Goal: Navigation & Orientation: Understand site structure

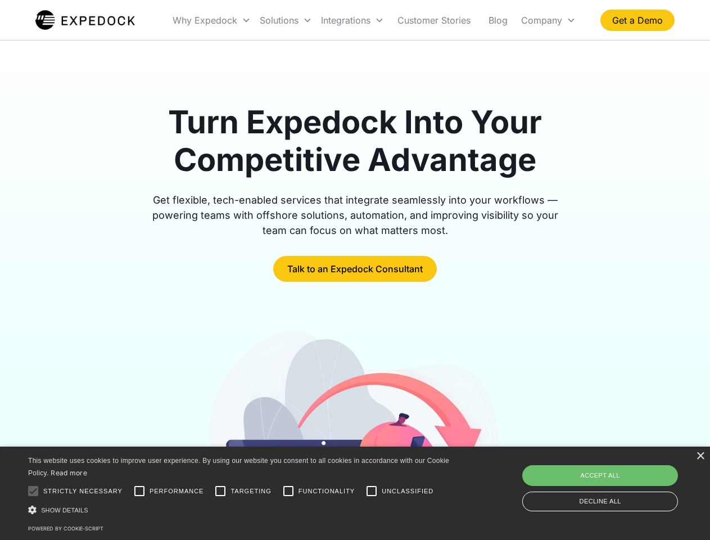
click at [375, 20] on div "Integrations" at bounding box center [353, 20] width 72 height 38
click at [212, 20] on div "Why Expedock" at bounding box center [205, 20] width 65 height 11
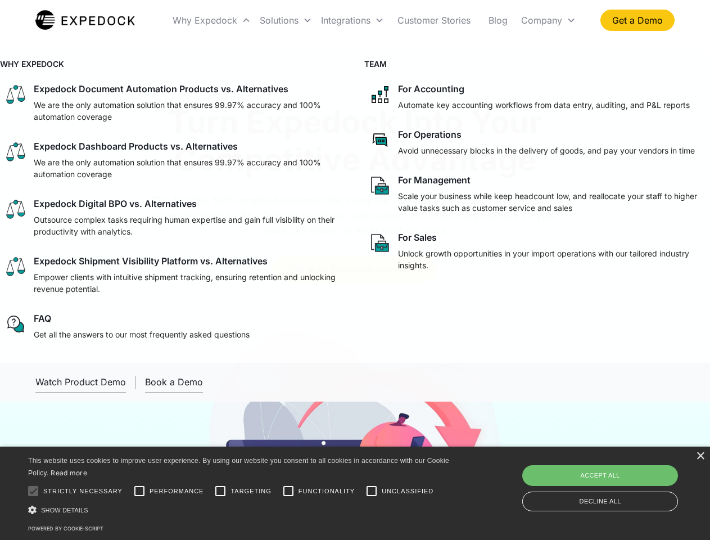
click at [286, 20] on div "Solutions" at bounding box center [279, 20] width 39 height 11
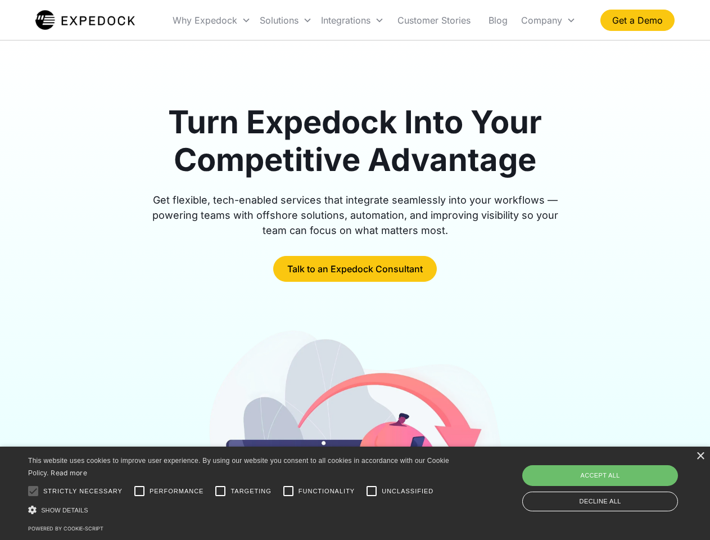
click at [353, 20] on div "Integrations" at bounding box center [345, 20] width 49 height 11
click at [548, 20] on div "Company" at bounding box center [541, 20] width 41 height 11
click at [33, 491] on div at bounding box center [33, 491] width 22 height 22
click at [139, 491] on input "Performance" at bounding box center [139, 491] width 22 height 22
checkbox input "true"
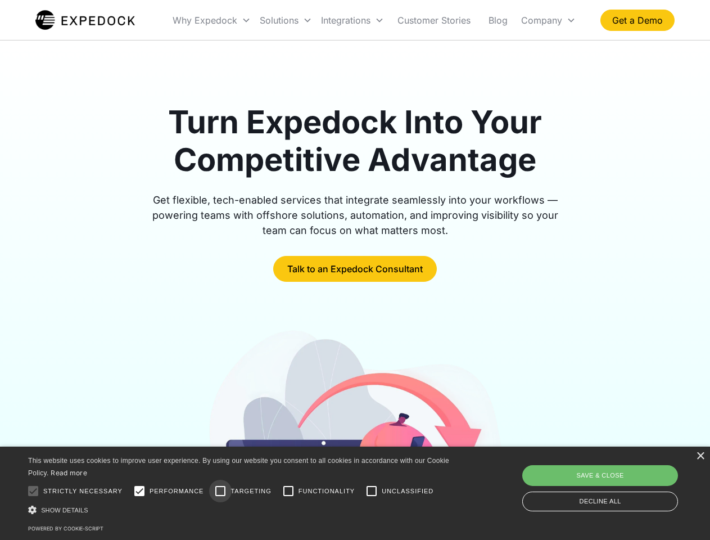
click at [220, 491] on input "Targeting" at bounding box center [220, 491] width 22 height 22
checkbox input "true"
click at [289, 491] on input "Functionality" at bounding box center [288, 491] width 22 height 22
checkbox input "true"
click at [372, 491] on input "Unclassified" at bounding box center [371, 491] width 22 height 22
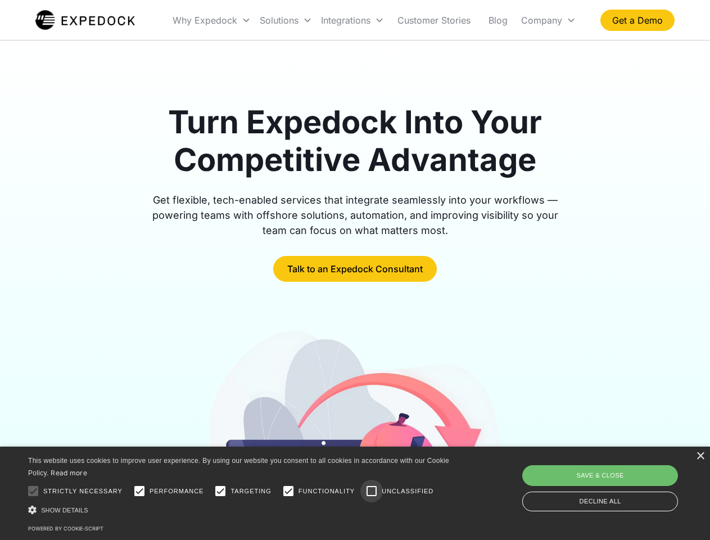
checkbox input "true"
